Goal: Task Accomplishment & Management: Manage account settings

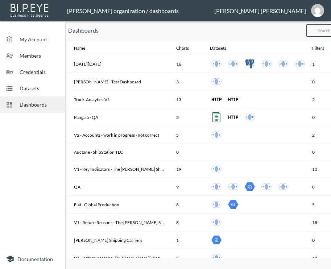
click at [329, 30] on input "text" at bounding box center [335, 30] width 59 height 18
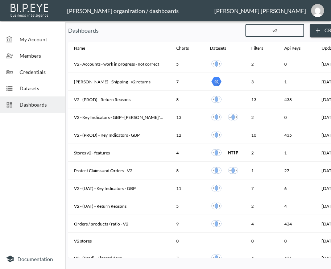
type input "v2"
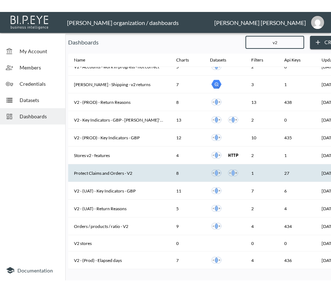
scroll to position [16, 0]
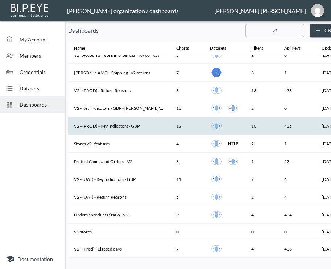
click at [145, 119] on th "V2 - (PROD) - Key Indicators - GBP" at bounding box center [119, 126] width 102 height 18
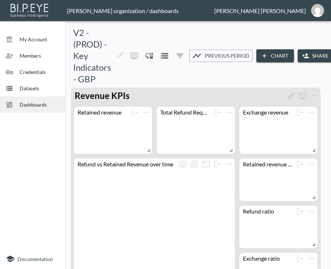
click at [322, 58] on button "Share" at bounding box center [315, 55] width 37 height 13
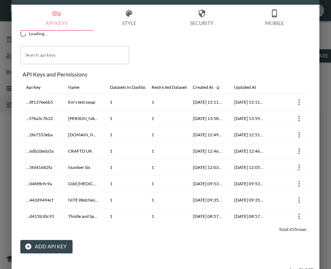
click at [37, 246] on button "Add API Key" at bounding box center [46, 246] width 52 height 13
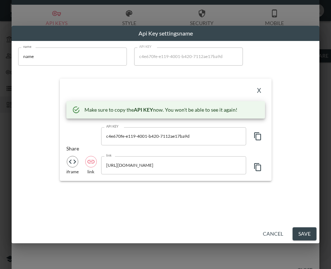
drag, startPoint x: 91, startPoint y: 58, endPoint x: -23, endPoint y: 76, distance: 115.6
click at [0, 76] on html "BI.P.EYE, Interactive Analytics Dashboards - app [PERSON_NAME] organization / d…" at bounding box center [165, 134] width 331 height 269
paste input "Altura"
type input "Altura"
click at [255, 135] on icon "button" at bounding box center [257, 136] width 9 height 9
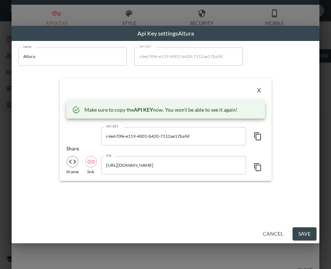
click at [151, 83] on div "X Make sure to copy the API KEY now. You won't be able to see it again! API KEY…" at bounding box center [166, 130] width 212 height 102
click at [259, 89] on button "X" at bounding box center [259, 91] width 12 height 12
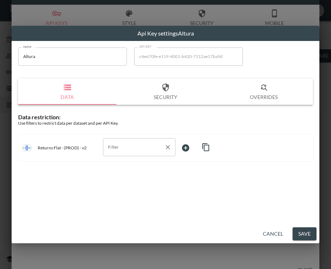
click at [126, 146] on input "Filter" at bounding box center [133, 147] width 55 height 12
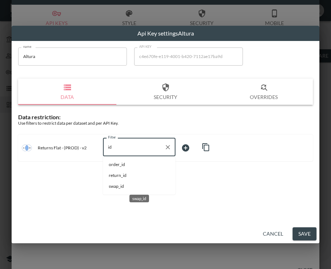
click at [120, 187] on span "swap_id" at bounding box center [139, 186] width 61 height 7
type input "swap_id"
click at [199, 149] on body "BI.P.EYE, Interactive Analytics Dashboards - app [PERSON_NAME] organization / d…" at bounding box center [165, 134] width 331 height 269
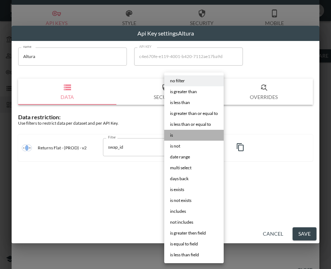
drag, startPoint x: 196, startPoint y: 137, endPoint x: 222, endPoint y: 146, distance: 27.7
click at [196, 137] on li "is" at bounding box center [193, 135] width 59 height 11
type input "is"
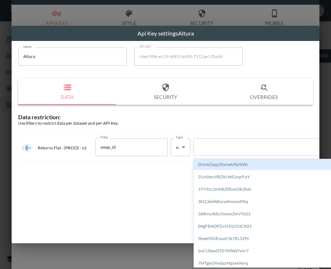
click at [223, 148] on div at bounding box center [259, 146] width 124 height 7
paste input "iMDqY4JXitiAeLxoBGbb"
type input "iMDqY4JXitiAeLxoBGbb"
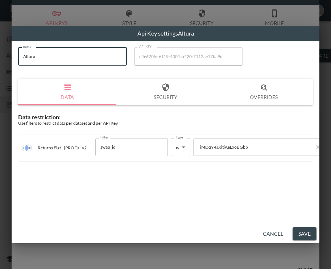
drag, startPoint x: 46, startPoint y: 50, endPoint x: 0, endPoint y: 68, distance: 50.0
click at [2, 66] on div "Api Key settings Altura name Altura name API KEY c4e670fe-e119-4001-b420-7112ae…" at bounding box center [165, 134] width 331 height 269
click at [306, 234] on button "Save" at bounding box center [304, 233] width 24 height 13
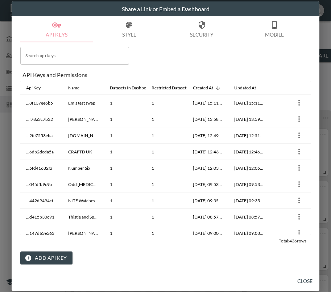
click at [303, 280] on button "Close" at bounding box center [304, 281] width 23 height 13
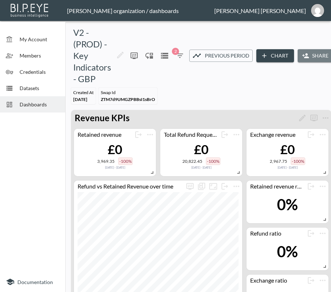
click at [307, 58] on icon "button" at bounding box center [305, 55] width 7 height 5
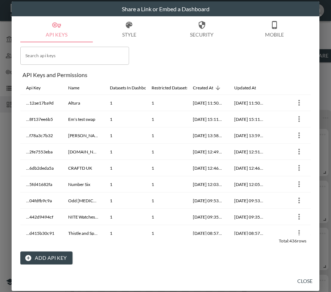
click at [308, 284] on button "Close" at bounding box center [304, 281] width 23 height 13
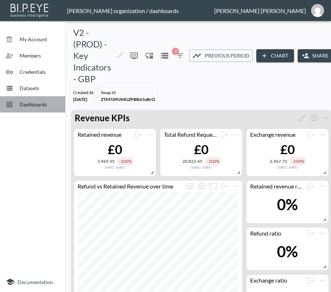
click at [37, 104] on span "Dashboards" at bounding box center [40, 105] width 40 height 8
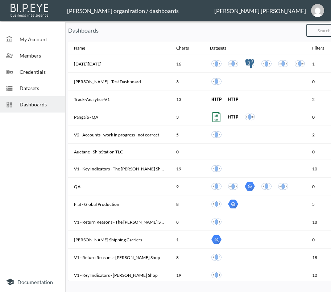
click at [326, 33] on input "text" at bounding box center [335, 30] width 59 height 18
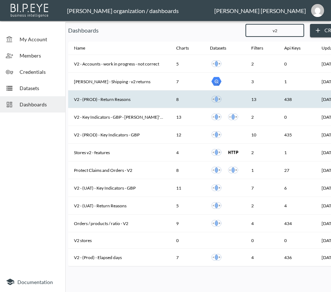
type input "v2"
click at [134, 100] on th "V2 - (PROD) - Return Reasons" at bounding box center [119, 100] width 102 height 18
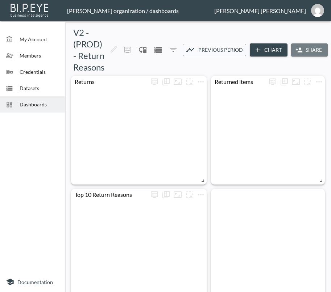
click at [305, 47] on button "Share" at bounding box center [309, 49] width 37 height 13
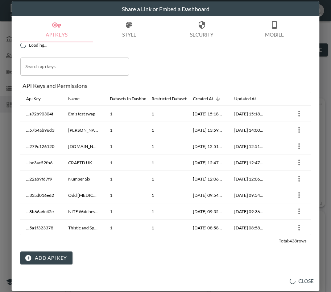
click at [42, 255] on button "Add API Key" at bounding box center [46, 258] width 52 height 13
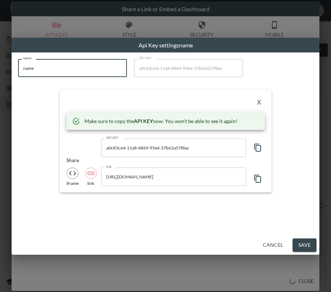
drag, startPoint x: 63, startPoint y: 65, endPoint x: -15, endPoint y: 83, distance: 79.5
click at [0, 83] on html "BI.P.EYE, Interactive Analytics Dashboards - app [PERSON_NAME] organization / d…" at bounding box center [165, 146] width 331 height 292
paste input "Altura"
type input "Altura"
click at [258, 148] on icon "button" at bounding box center [257, 147] width 9 height 9
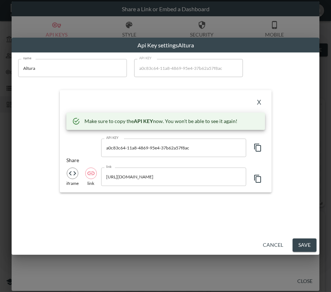
drag, startPoint x: 172, startPoint y: 104, endPoint x: 215, endPoint y: 100, distance: 43.3
click at [172, 104] on div "X" at bounding box center [165, 103] width 198 height 12
click at [256, 99] on button "X" at bounding box center [259, 103] width 12 height 12
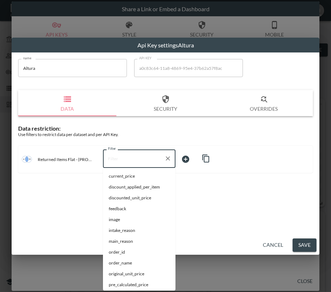
click at [120, 156] on input "Filter" at bounding box center [133, 159] width 55 height 12
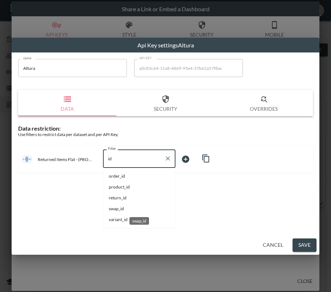
click at [127, 212] on span "swap_id" at bounding box center [139, 209] width 61 height 7
type input "swap_id"
click at [206, 159] on body "BI.P.EYE, Interactive Analytics Dashboards - app [PERSON_NAME] organization / d…" at bounding box center [165, 146] width 331 height 292
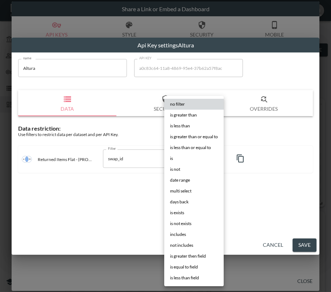
click at [192, 159] on li "is" at bounding box center [193, 158] width 59 height 11
type input "is"
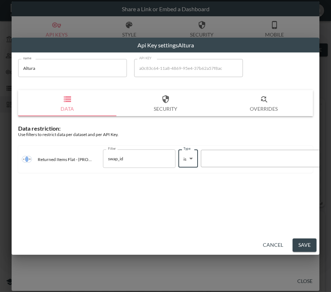
click at [234, 162] on div at bounding box center [266, 159] width 131 height 10
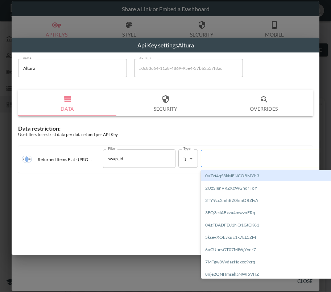
paste input "iMDqY4JXitiAeLxoBGbb"
type input "iMDqY4JXitiAeLxoBGbb"
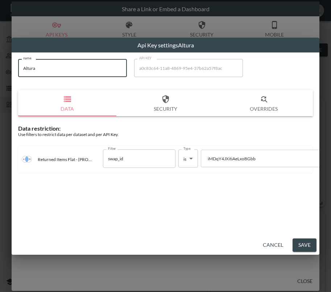
drag, startPoint x: 21, startPoint y: 75, endPoint x: -1, endPoint y: 81, distance: 22.4
click at [0, 81] on html "BI.P.EYE, Interactive Analytics Dashboards - app [PERSON_NAME] organization / d…" at bounding box center [165, 146] width 331 height 292
click at [301, 246] on button "Save" at bounding box center [304, 245] width 24 height 13
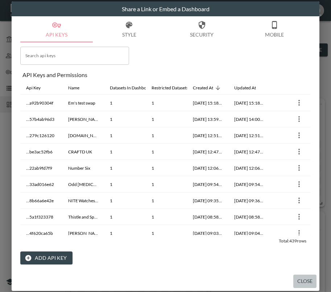
click at [304, 281] on button "Close" at bounding box center [304, 281] width 23 height 13
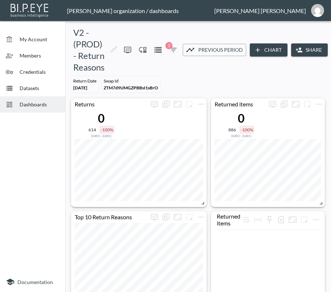
click at [48, 109] on div "Dashboards" at bounding box center [32, 104] width 65 height 16
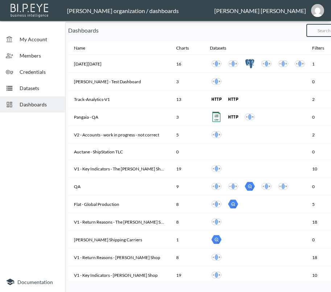
click at [326, 30] on input "text" at bounding box center [335, 30] width 59 height 18
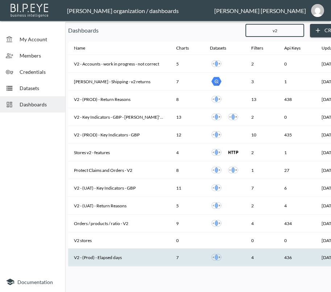
type input "v2"
click at [121, 252] on th "V2 - (Prod) - Elapsed days" at bounding box center [119, 258] width 102 height 18
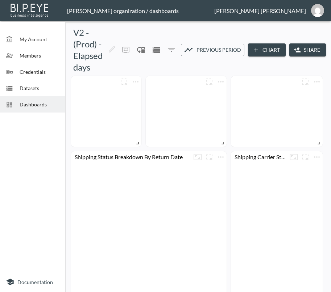
click at [305, 51] on button "Share" at bounding box center [307, 49] width 37 height 13
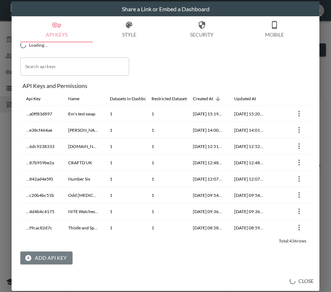
click at [45, 258] on button "Add API Key" at bounding box center [46, 258] width 52 height 13
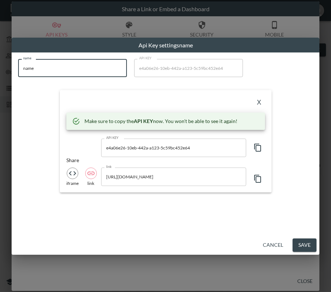
drag, startPoint x: 83, startPoint y: 74, endPoint x: -23, endPoint y: 92, distance: 107.2
click at [0, 92] on html "BI.P.EYE, Interactive Analytics Dashboards - app [PERSON_NAME] organization / d…" at bounding box center [165, 146] width 331 height 292
paste input "Altura"
type input "Altura"
click at [259, 148] on icon "button" at bounding box center [257, 147] width 9 height 9
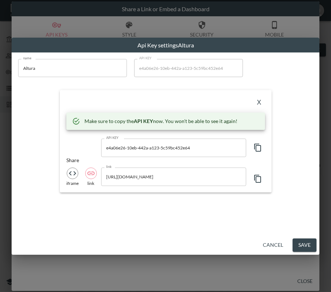
drag, startPoint x: 121, startPoint y: 97, endPoint x: 194, endPoint y: 98, distance: 73.2
click at [121, 97] on div "X" at bounding box center [165, 103] width 198 height 12
click at [261, 105] on button "X" at bounding box center [259, 103] width 12 height 12
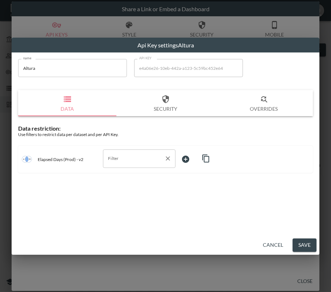
click at [155, 160] on input "Filter" at bounding box center [133, 159] width 55 height 12
click at [144, 188] on span "swap_id" at bounding box center [139, 187] width 61 height 7
type input "swap_id"
click at [194, 156] on body "BI.P.EYE, Interactive Analytics Dashboards - app [PERSON_NAME] organization / d…" at bounding box center [165, 146] width 331 height 292
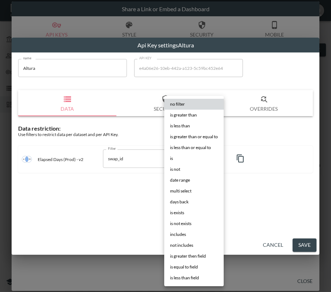
click at [190, 157] on li "is" at bounding box center [193, 158] width 59 height 11
type input "is"
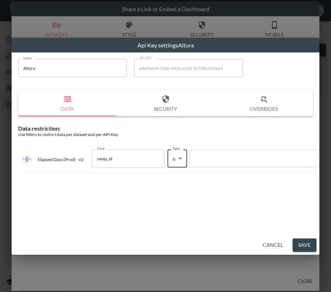
click at [234, 156] on div at bounding box center [256, 158] width 124 height 7
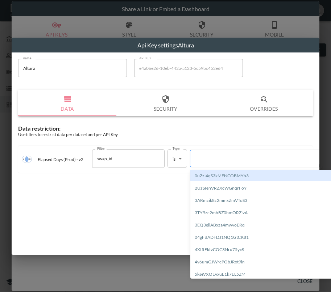
paste input "iMDqY4JXitiAeLxoBGbb"
type input "iMDqY4JXitiAeLxoBGbb"
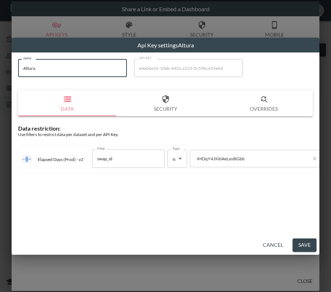
drag, startPoint x: 40, startPoint y: 68, endPoint x: 1, endPoint y: 77, distance: 40.2
click at [1, 77] on div "Api Key settings Altura name Altura name API KEY e4a06e26-10eb-442a-a123-5c59bc…" at bounding box center [165, 146] width 331 height 292
click at [296, 244] on button "Save" at bounding box center [304, 245] width 24 height 13
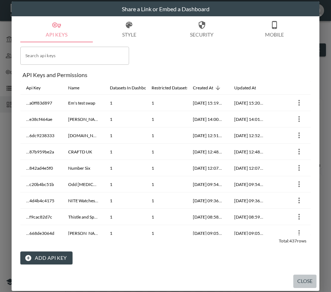
click at [304, 277] on button "Close" at bounding box center [304, 281] width 23 height 13
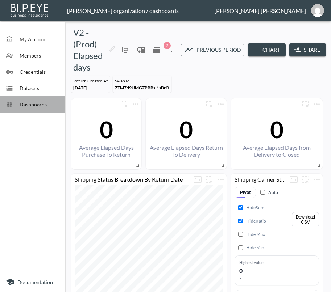
click at [26, 105] on span "Dashboards" at bounding box center [40, 105] width 40 height 8
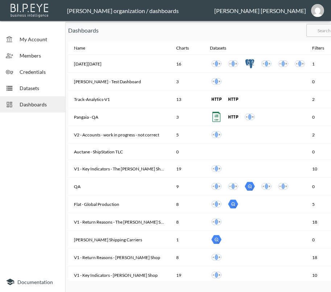
click at [326, 31] on input "text" at bounding box center [335, 30] width 59 height 18
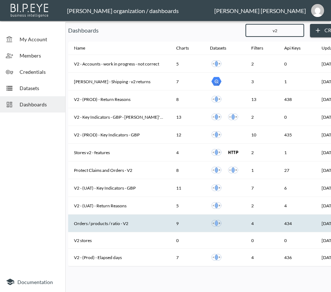
type input "v2"
click at [132, 226] on th "Orders / products / ratio - V2" at bounding box center [119, 224] width 102 height 18
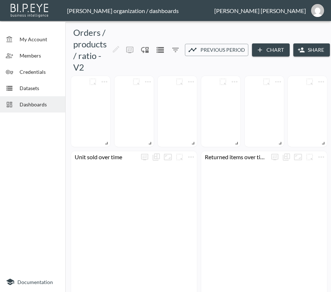
click at [307, 47] on button "Share" at bounding box center [311, 49] width 37 height 13
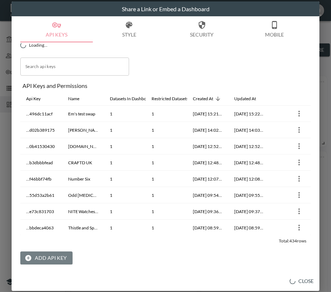
click at [47, 261] on button "Add API Key" at bounding box center [46, 258] width 52 height 13
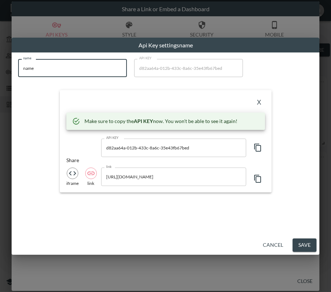
drag, startPoint x: 85, startPoint y: 71, endPoint x: -23, endPoint y: 84, distance: 109.1
click at [0, 84] on html "BI.P.EYE, Interactive Analytics Dashboards - app [PERSON_NAME] organization / d…" at bounding box center [165, 146] width 331 height 292
paste input "Altura"
type input "Altura"
click at [258, 147] on icon "button" at bounding box center [257, 147] width 9 height 9
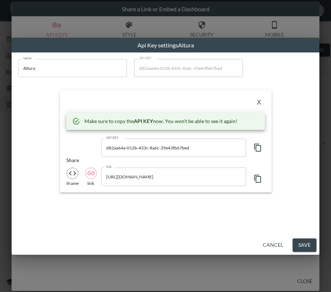
click at [165, 102] on div "X" at bounding box center [165, 103] width 198 height 12
click at [256, 98] on button "X" at bounding box center [259, 103] width 12 height 12
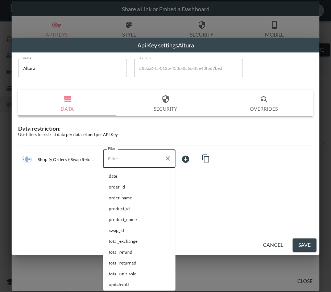
click at [143, 158] on input "Filter" at bounding box center [133, 159] width 55 height 12
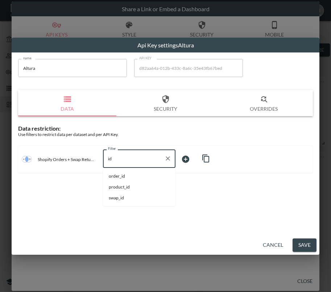
click at [127, 196] on span "swap_id" at bounding box center [139, 198] width 61 height 7
type input "swap_id"
click at [196, 157] on body "BI.P.EYE, Interactive Analytics Dashboards - app [PERSON_NAME] organization / d…" at bounding box center [165, 146] width 331 height 292
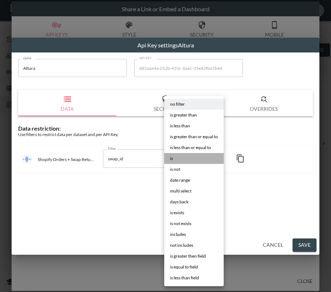
click at [193, 161] on li "is" at bounding box center [193, 158] width 59 height 11
type input "is"
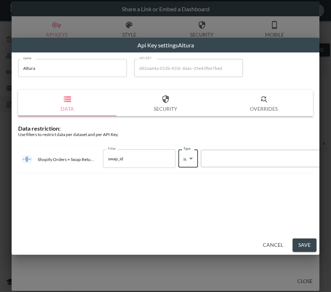
click at [216, 161] on div at bounding box center [267, 158] width 124 height 7
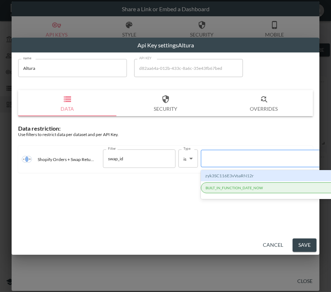
paste input "iMDqY4JXitiAeLxoBGbb"
type input "iMDqY4JXitiAeLxoBGbb"
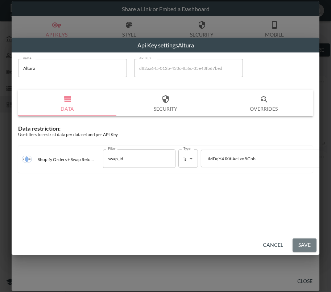
click at [306, 247] on button "Save" at bounding box center [304, 245] width 24 height 13
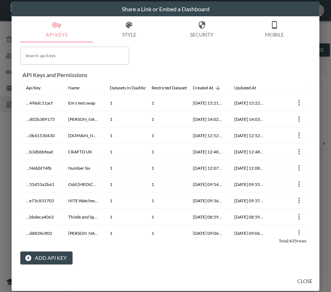
click at [306, 279] on button "Close" at bounding box center [304, 281] width 23 height 13
